Goal: Task Accomplishment & Management: Use online tool/utility

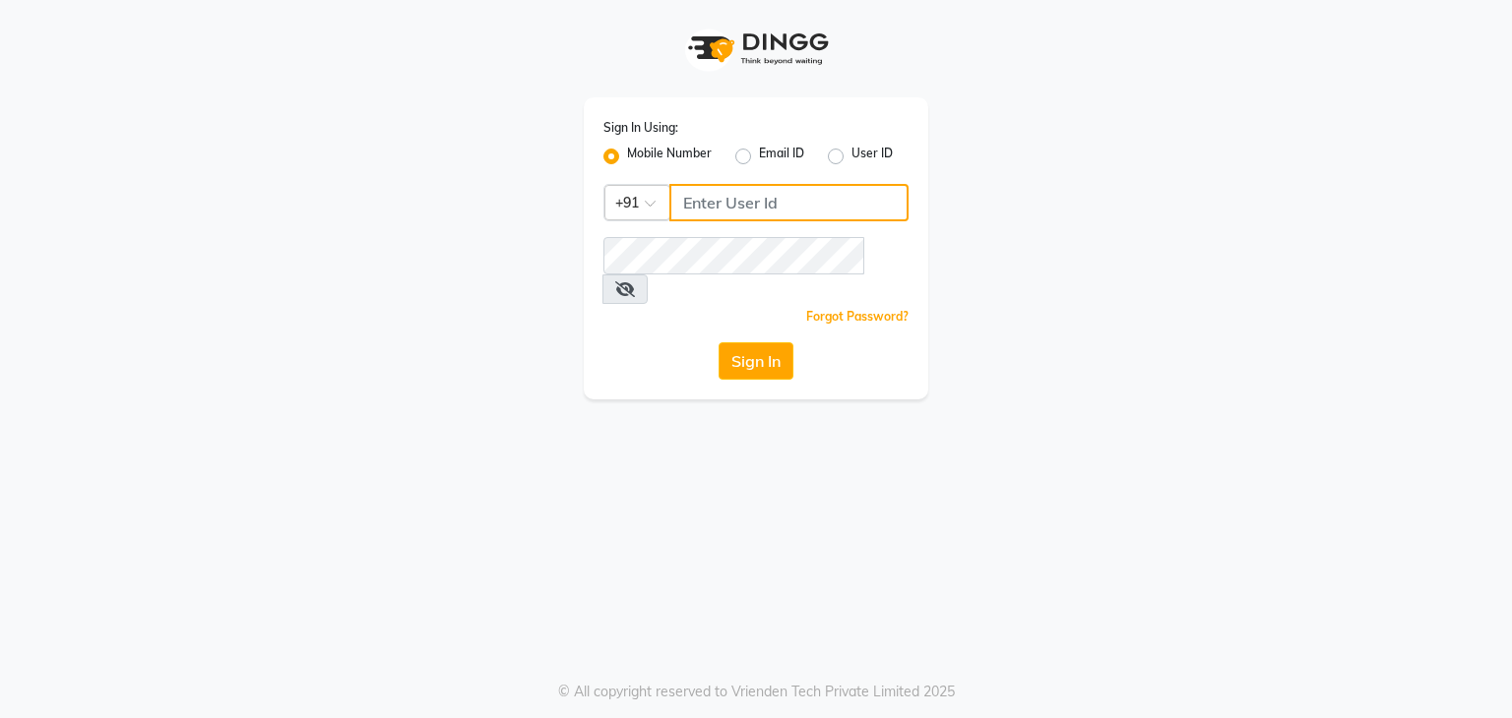
click at [712, 205] on input "Username" at bounding box center [788, 202] width 239 height 37
type input "7889221145"
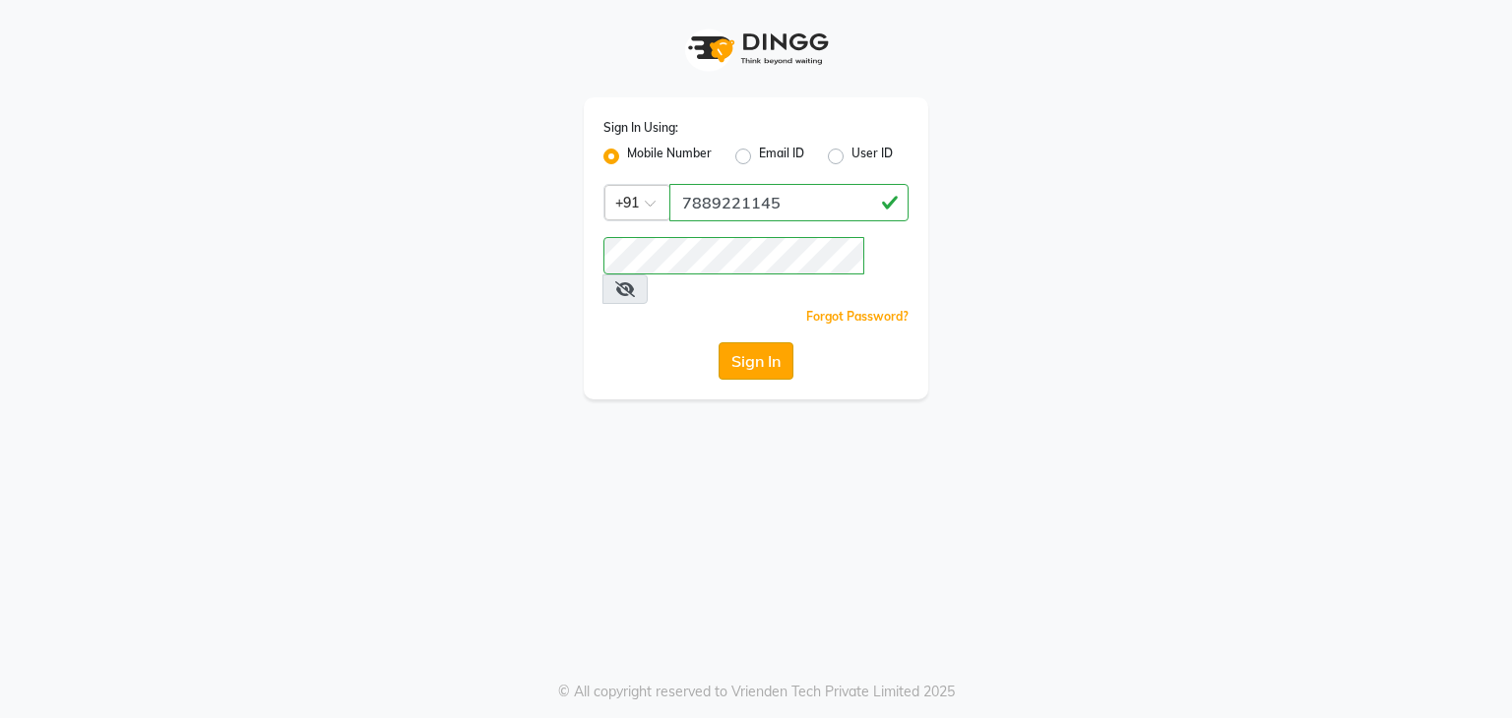
click at [759, 342] on button "Sign In" at bounding box center [755, 360] width 75 height 37
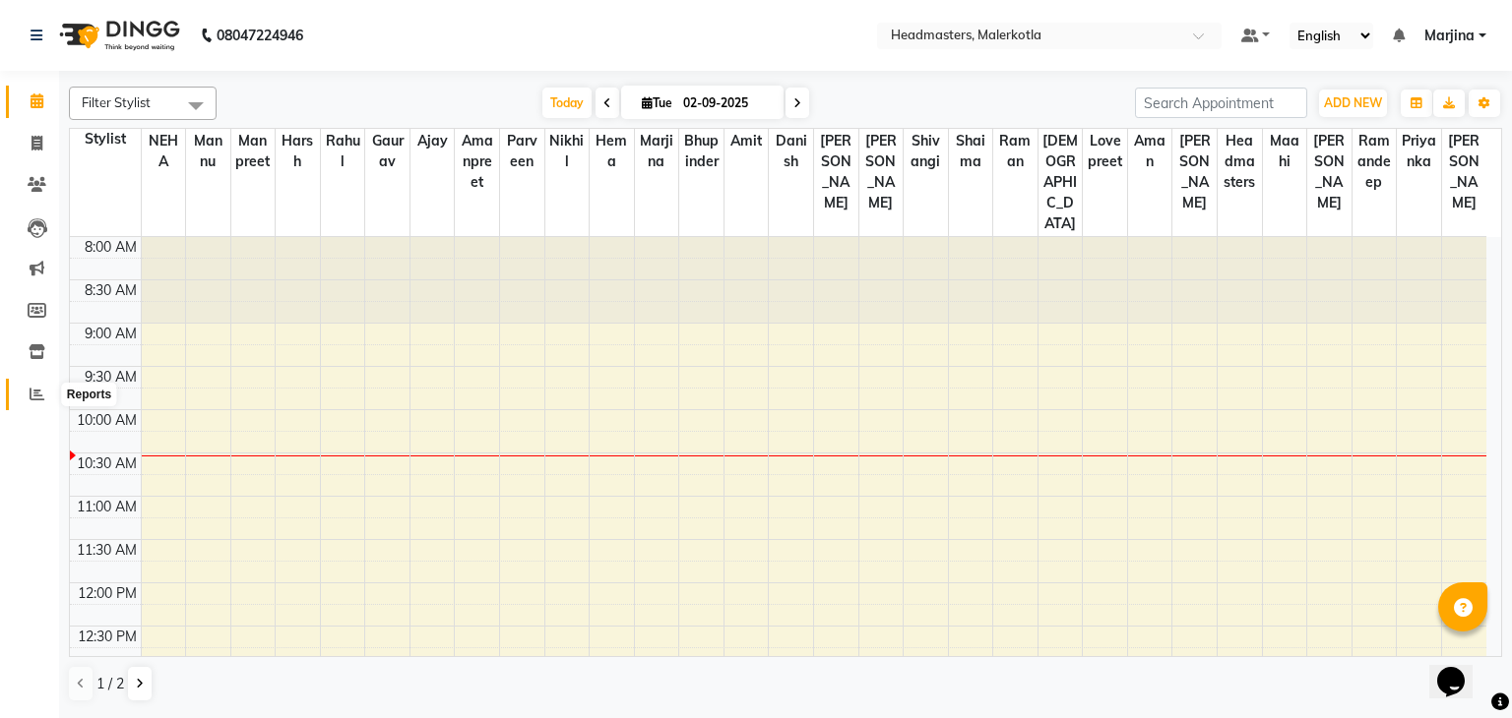
click at [36, 397] on icon at bounding box center [37, 394] width 15 height 15
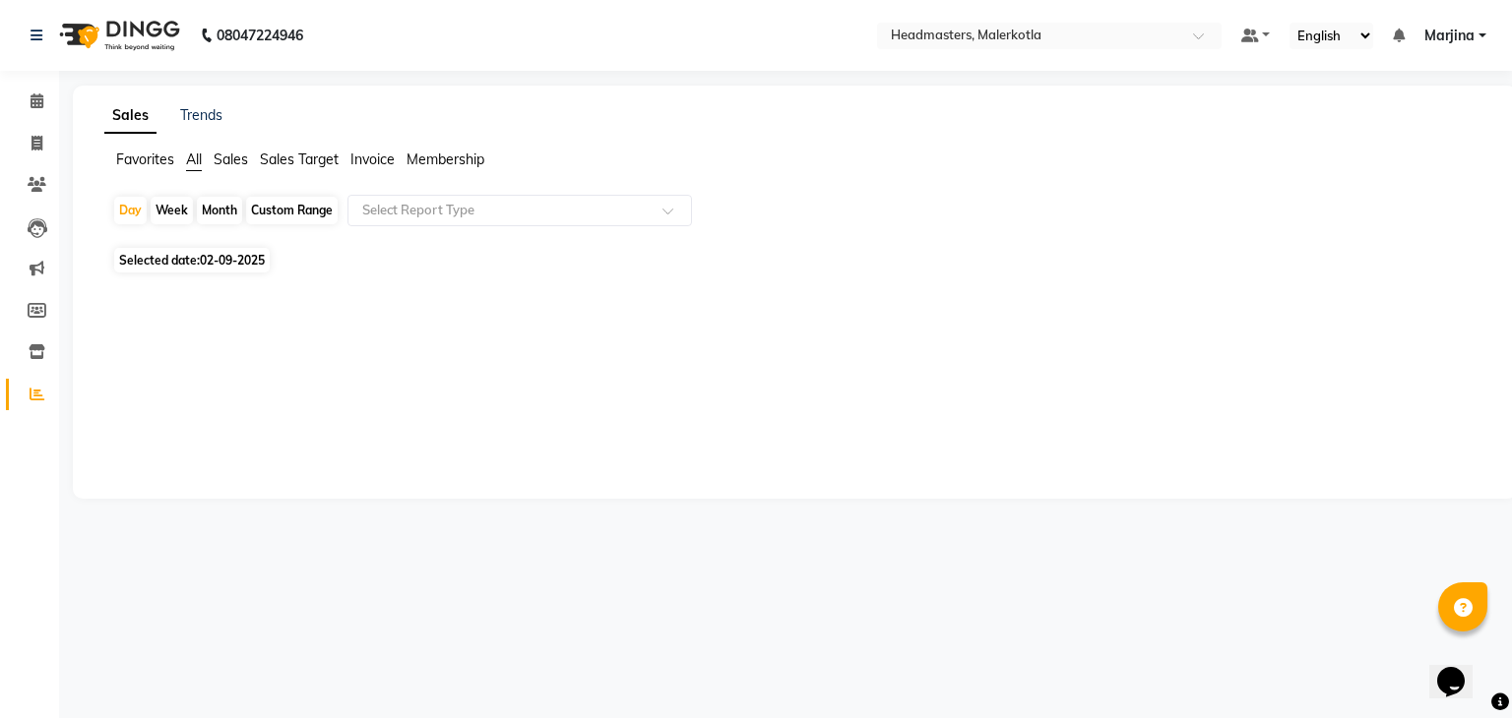
click at [240, 261] on span "02-09-2025" at bounding box center [232, 260] width 65 height 15
select select "9"
select select "2025"
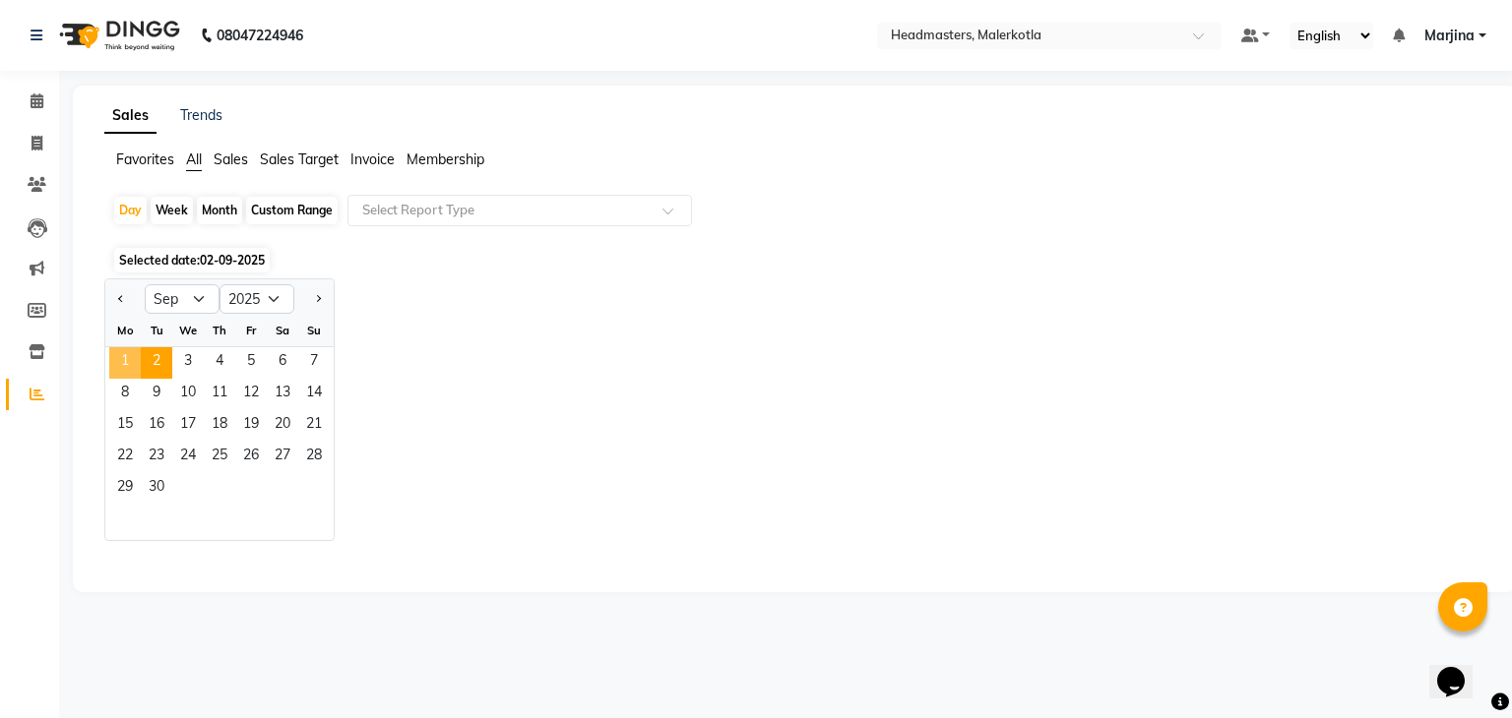
click at [132, 351] on span "1" at bounding box center [124, 362] width 31 height 31
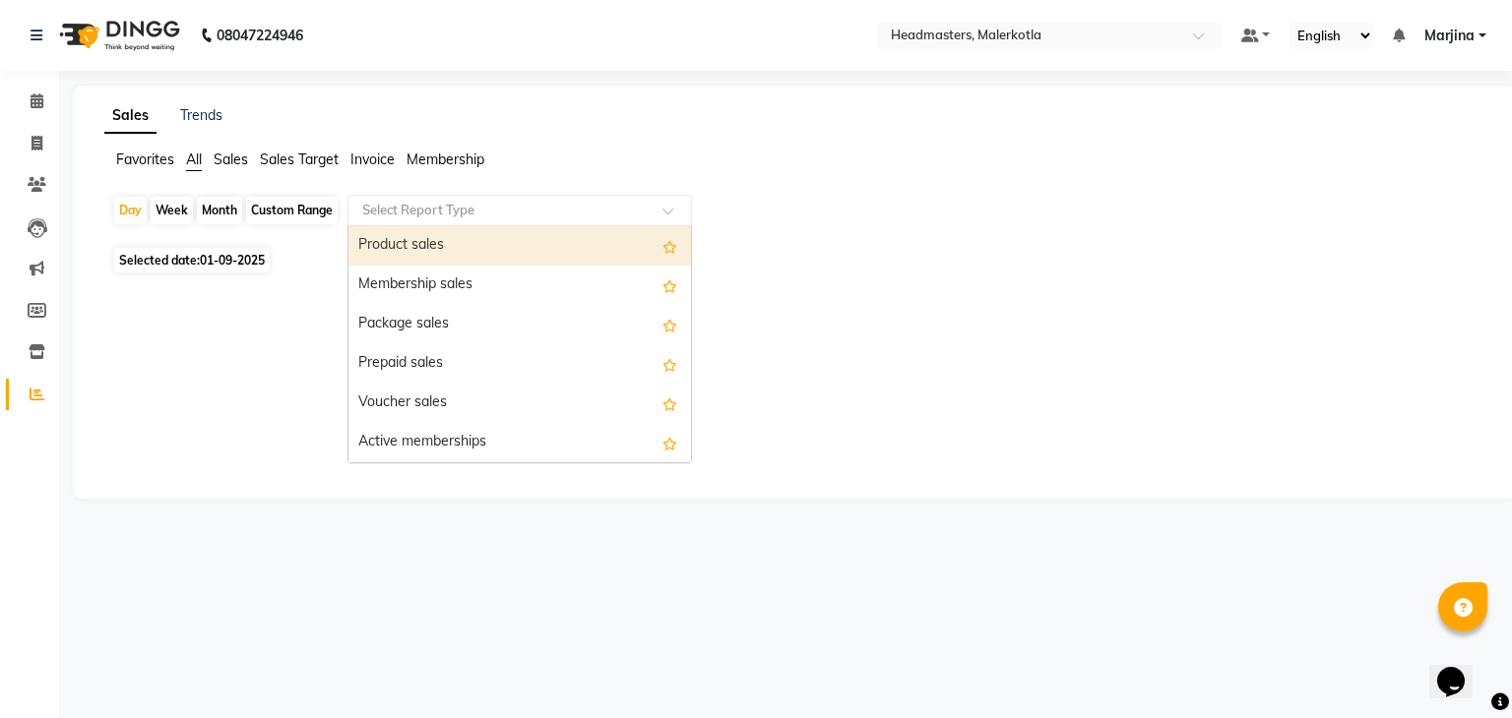
click at [419, 204] on input "text" at bounding box center [499, 211] width 283 height 20
click at [410, 242] on div "Product sales" at bounding box center [519, 245] width 342 height 39
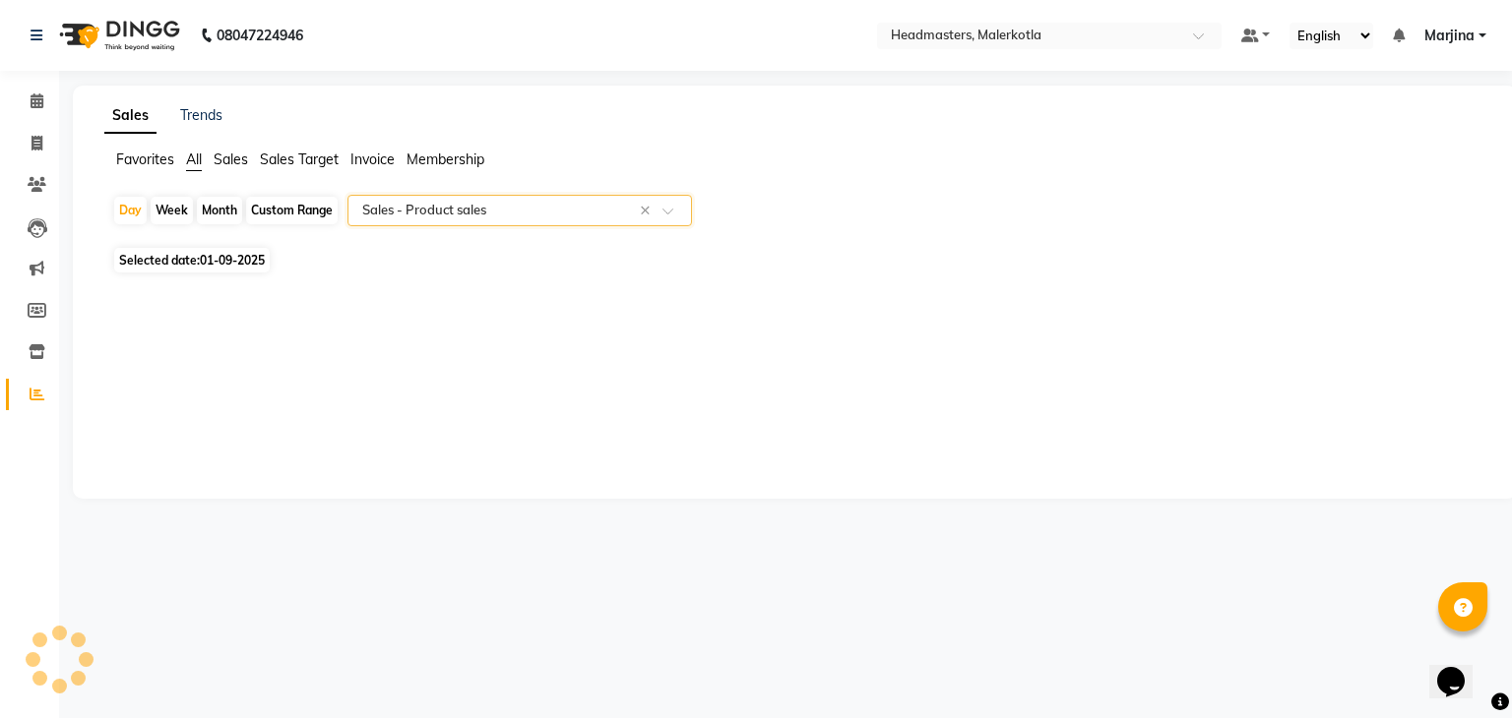
select select "csv"
